Goal: Task Accomplishment & Management: Manage account settings

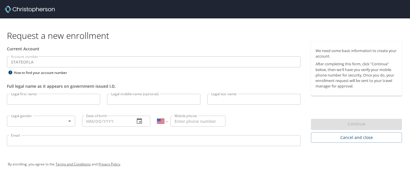
select select "US"
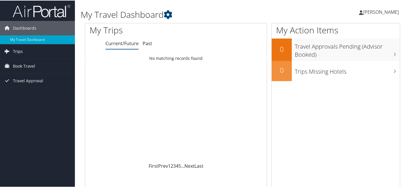
click at [17, 53] on span "Trips" at bounding box center [18, 51] width 10 height 14
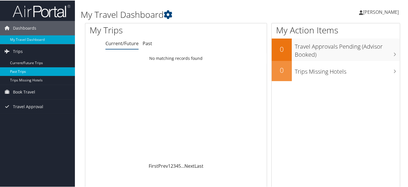
click at [24, 69] on link "Past Trips" at bounding box center [37, 71] width 75 height 9
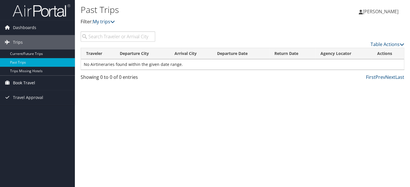
click at [22, 81] on span "Book Travel" at bounding box center [24, 83] width 22 height 14
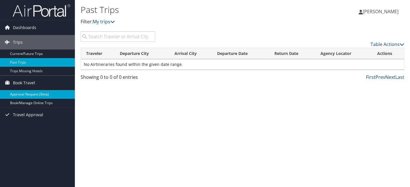
click at [24, 94] on link "Approval Request (Beta)" at bounding box center [37, 94] width 75 height 9
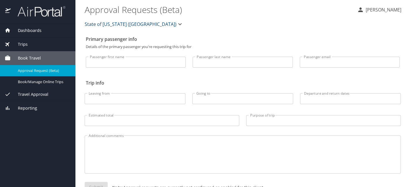
click at [24, 46] on span "Trips" at bounding box center [19, 44] width 17 height 6
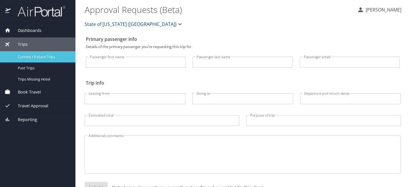
click at [31, 56] on span "Current / Future Trips" at bounding box center [43, 56] width 51 height 5
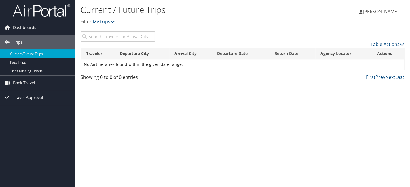
click at [32, 98] on span "Travel Approval" at bounding box center [28, 97] width 30 height 14
click at [28, 30] on span "Dashboards" at bounding box center [24, 27] width 23 height 14
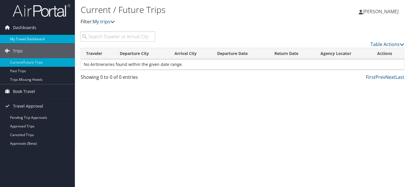
click at [28, 38] on link "My Travel Dashboard" at bounding box center [37, 39] width 75 height 9
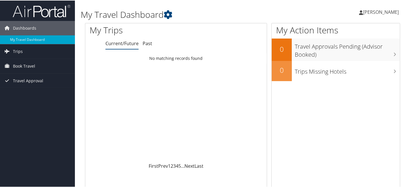
click at [374, 14] on span "[PERSON_NAME]" at bounding box center [381, 11] width 36 height 6
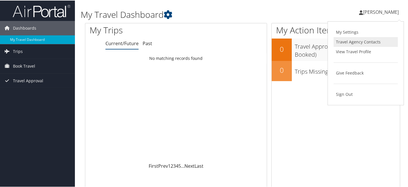
click at [361, 43] on link "Travel Agency Contacts" at bounding box center [366, 42] width 64 height 10
click at [361, 43] on h3 "Travel Approvals Pending (Advisor Booked)" at bounding box center [347, 48] width 105 height 19
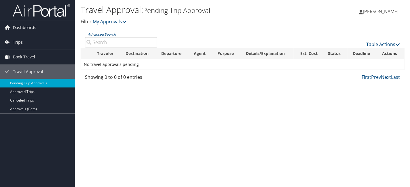
click at [385, 13] on span "[PERSON_NAME]" at bounding box center [381, 11] width 36 height 6
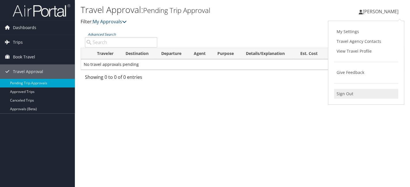
click at [347, 94] on link "Sign Out" at bounding box center [366, 94] width 64 height 10
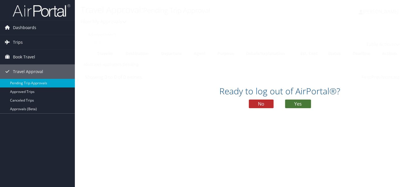
click at [295, 102] on button "Yes" at bounding box center [298, 104] width 26 height 9
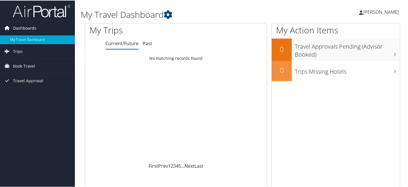
click at [24, 28] on span "Dashboards" at bounding box center [24, 27] width 23 height 14
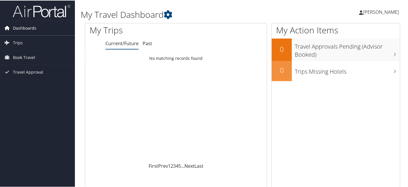
click at [24, 28] on span "Dashboards" at bounding box center [24, 27] width 23 height 14
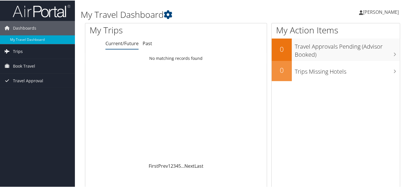
click at [19, 49] on span "Trips" at bounding box center [18, 51] width 10 height 14
click at [18, 93] on span "Book Travel" at bounding box center [24, 91] width 22 height 14
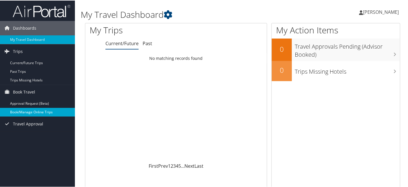
click at [31, 113] on link "Book/Manage Online Trips" at bounding box center [37, 111] width 75 height 9
